Goal: Task Accomplishment & Management: Manage account settings

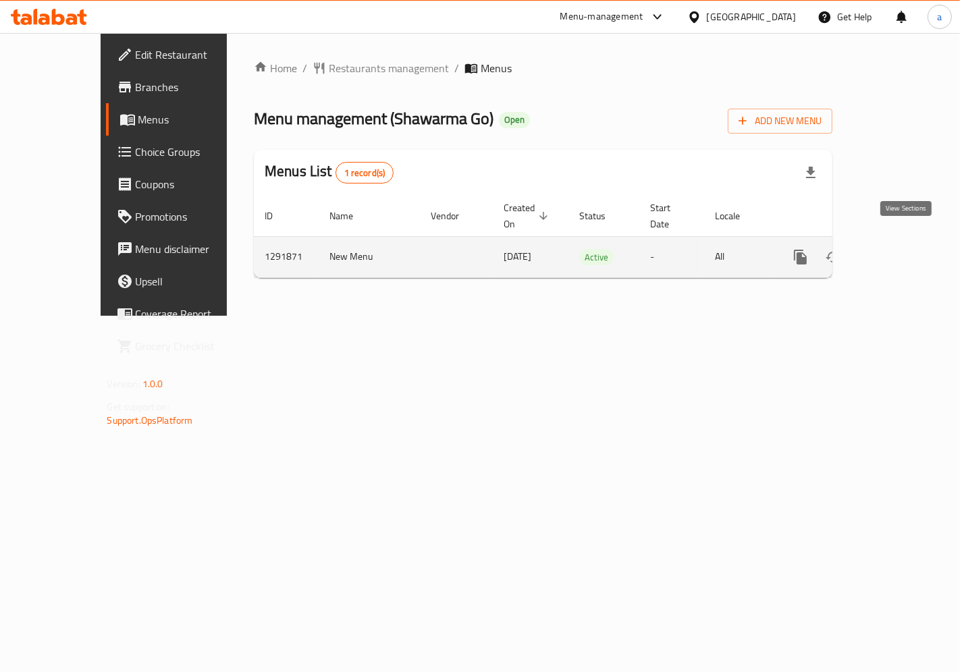
click at [903, 251] on icon "enhanced table" at bounding box center [897, 257] width 12 height 12
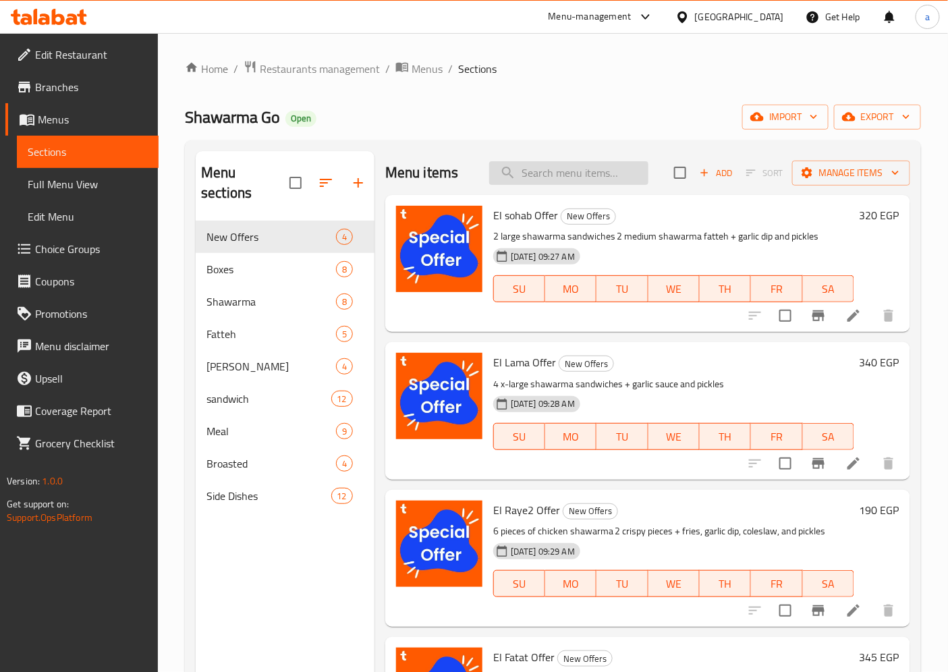
click at [590, 170] on input "search" at bounding box center [568, 173] width 159 height 24
paste input "Shawarma In [PERSON_NAME] Bread"
type input "Shawarma In [PERSON_NAME] Bread"
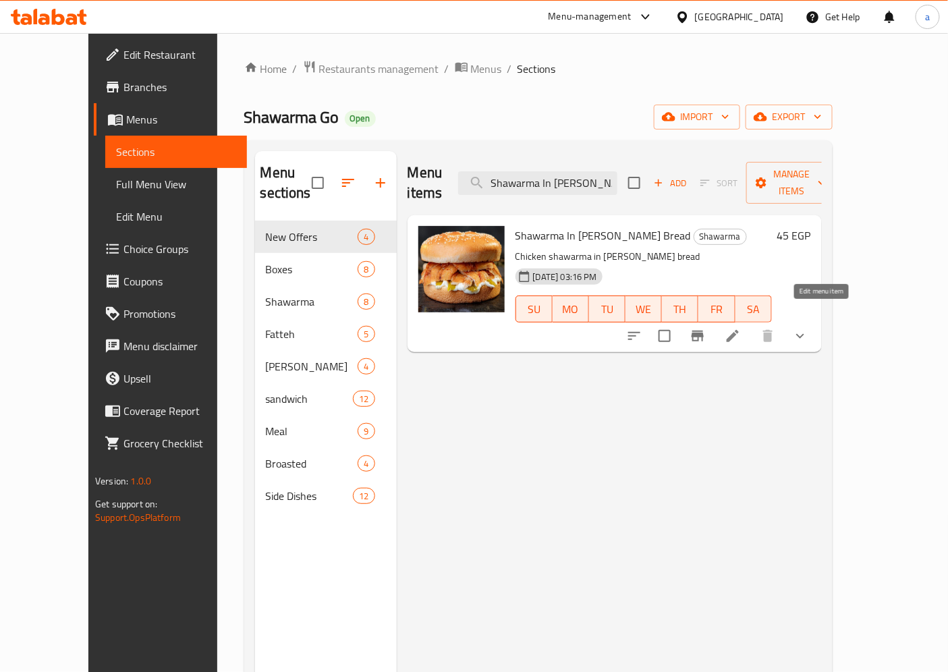
click at [741, 328] on icon at bounding box center [733, 336] width 16 height 16
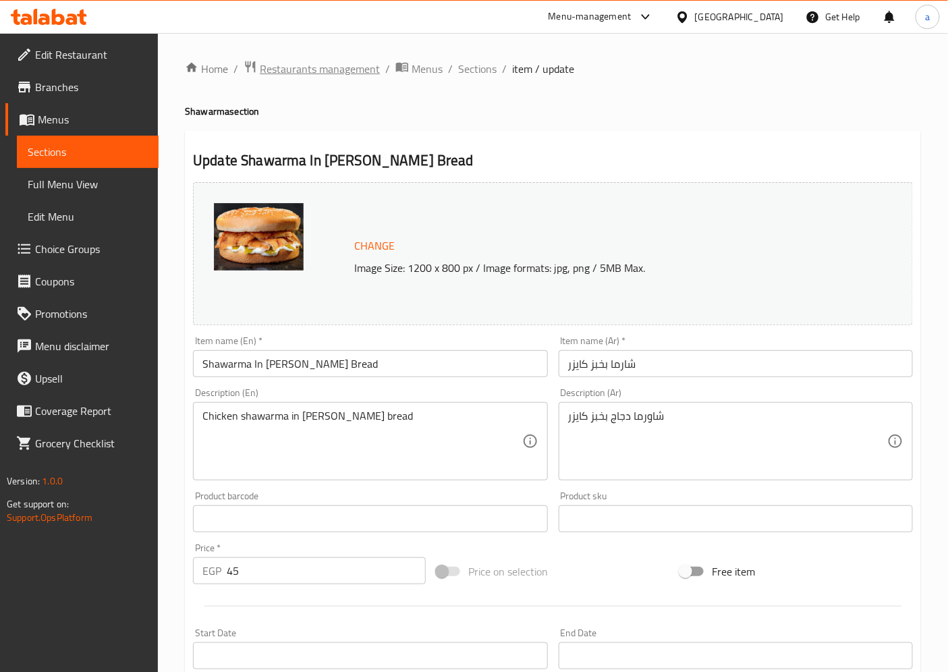
click at [288, 61] on span "Restaurants management" at bounding box center [320, 69] width 120 height 16
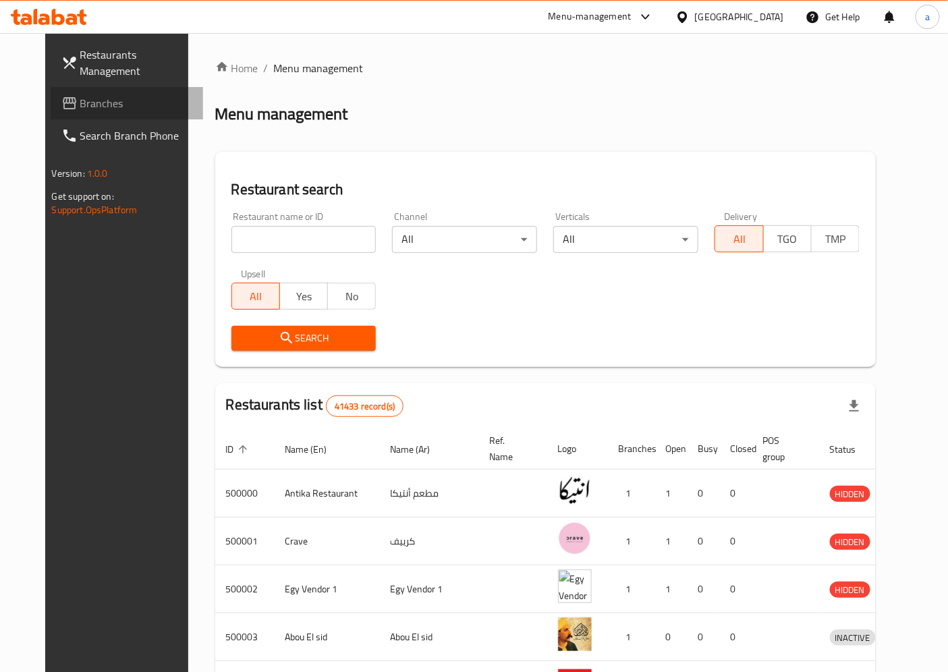
click at [88, 108] on span "Branches" at bounding box center [136, 103] width 113 height 16
